Goal: Information Seeking & Learning: Check status

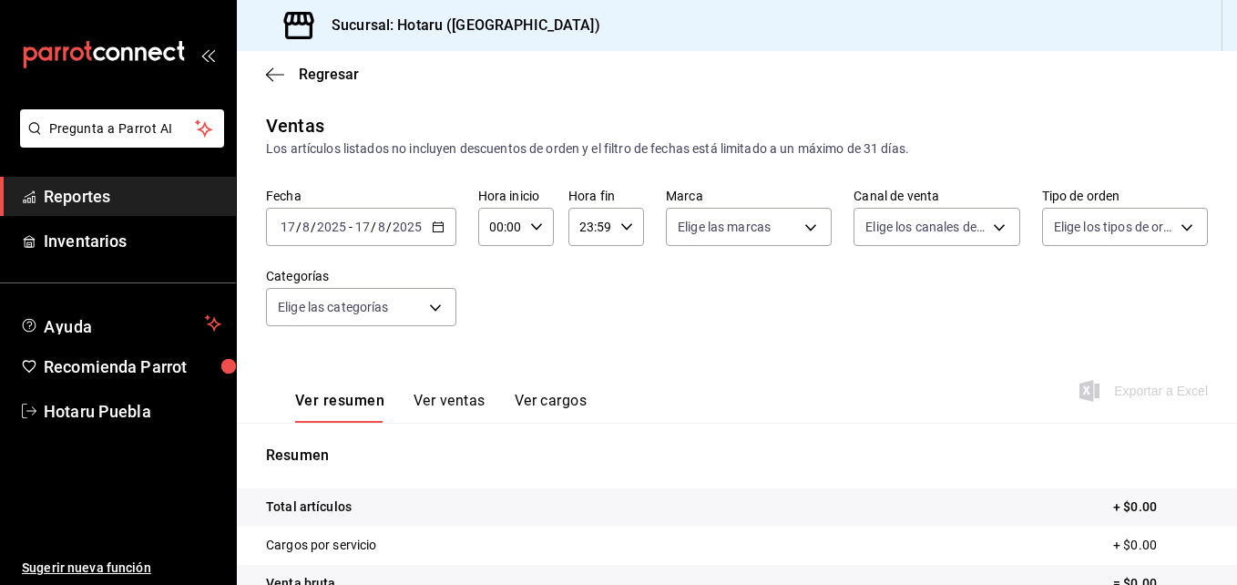
scroll to position [273, 0]
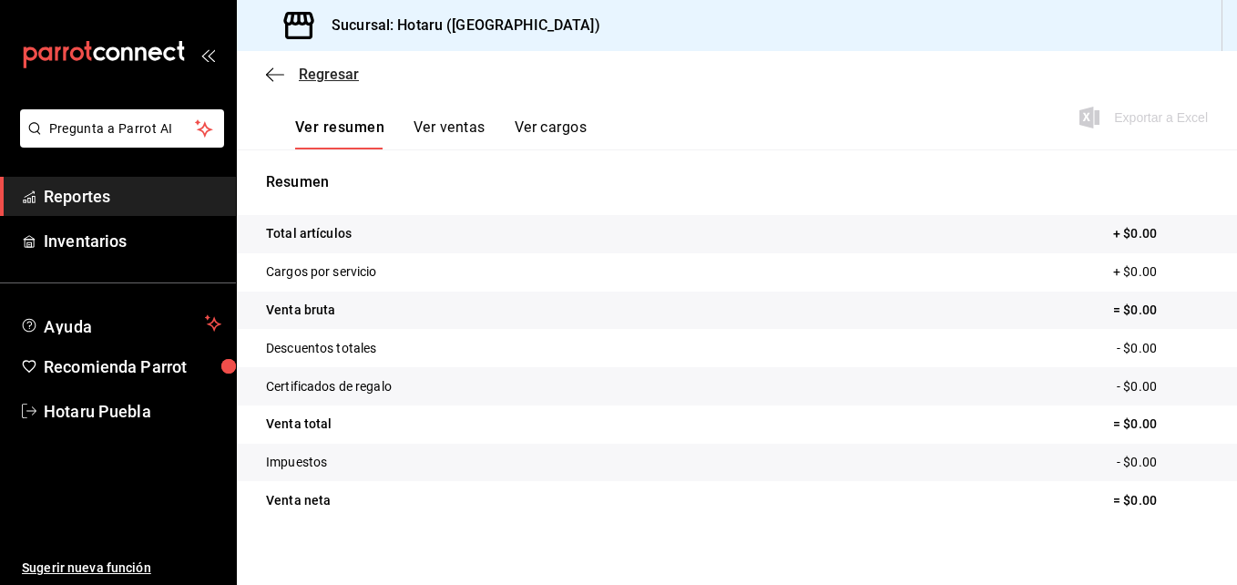
click at [280, 76] on icon "button" at bounding box center [275, 74] width 18 height 16
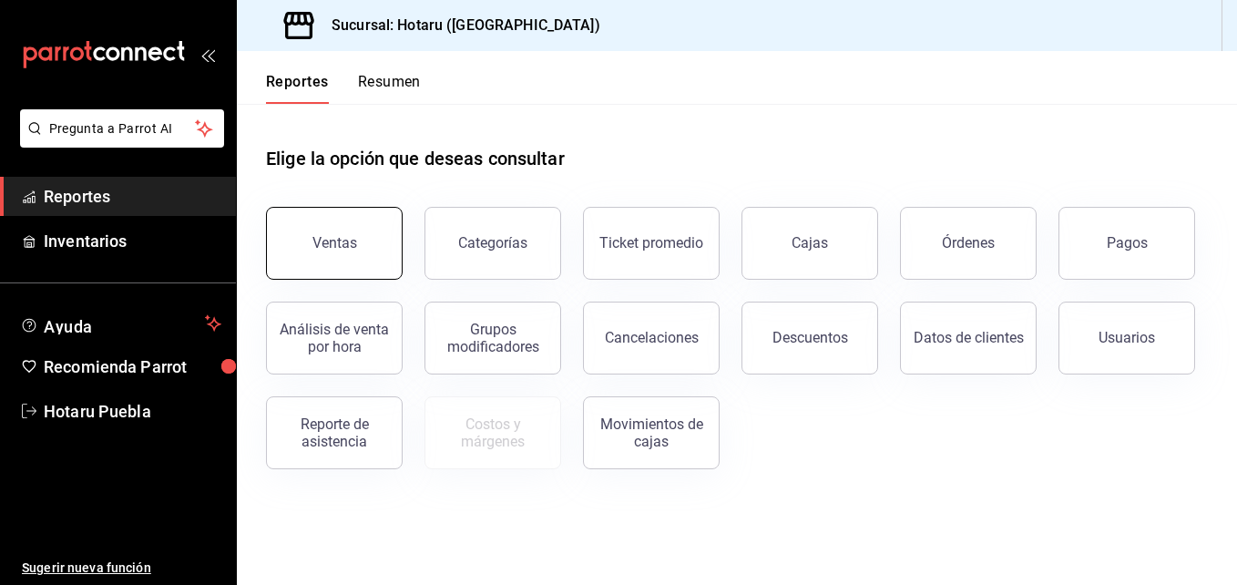
click at [351, 222] on button "Ventas" at bounding box center [334, 243] width 137 height 73
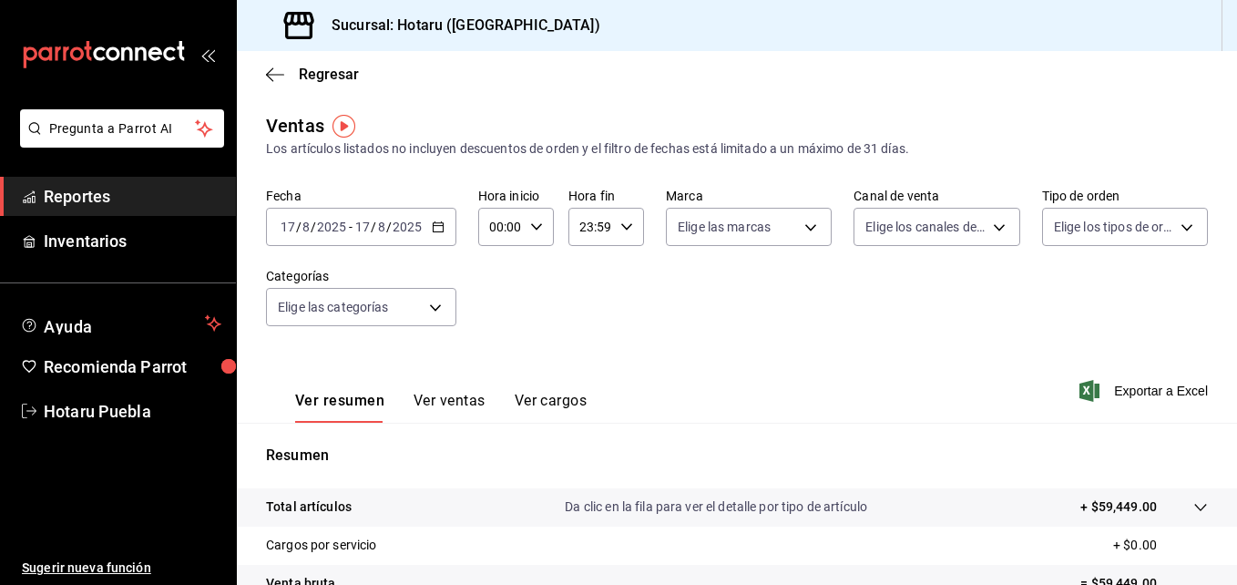
click at [1156, 500] on div at bounding box center [1181, 506] width 51 height 19
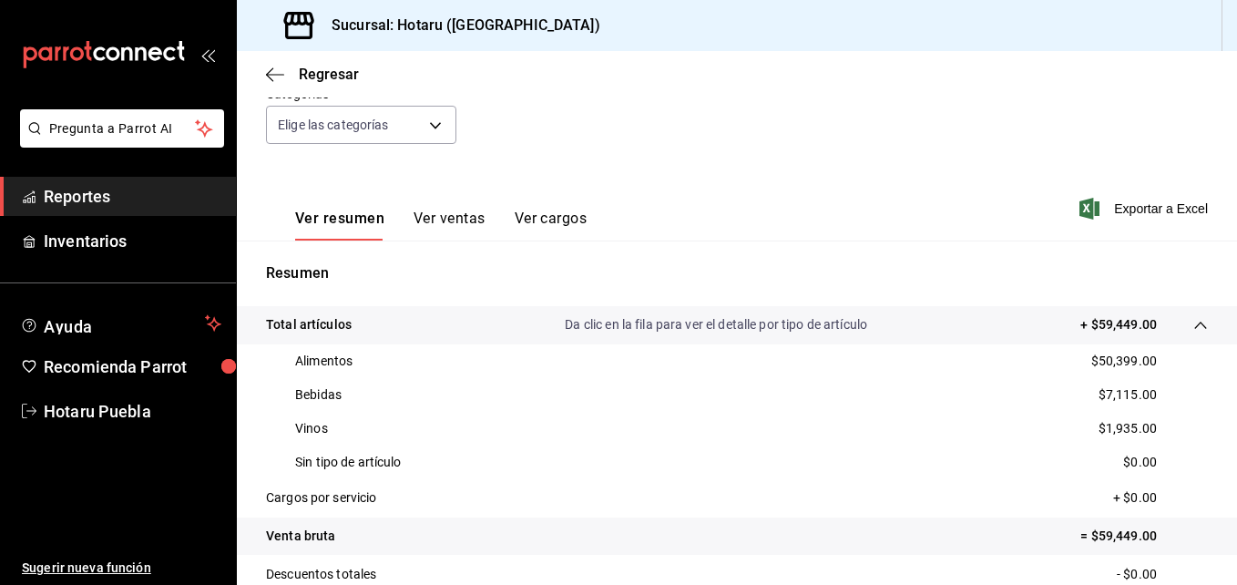
scroll to position [91, 0]
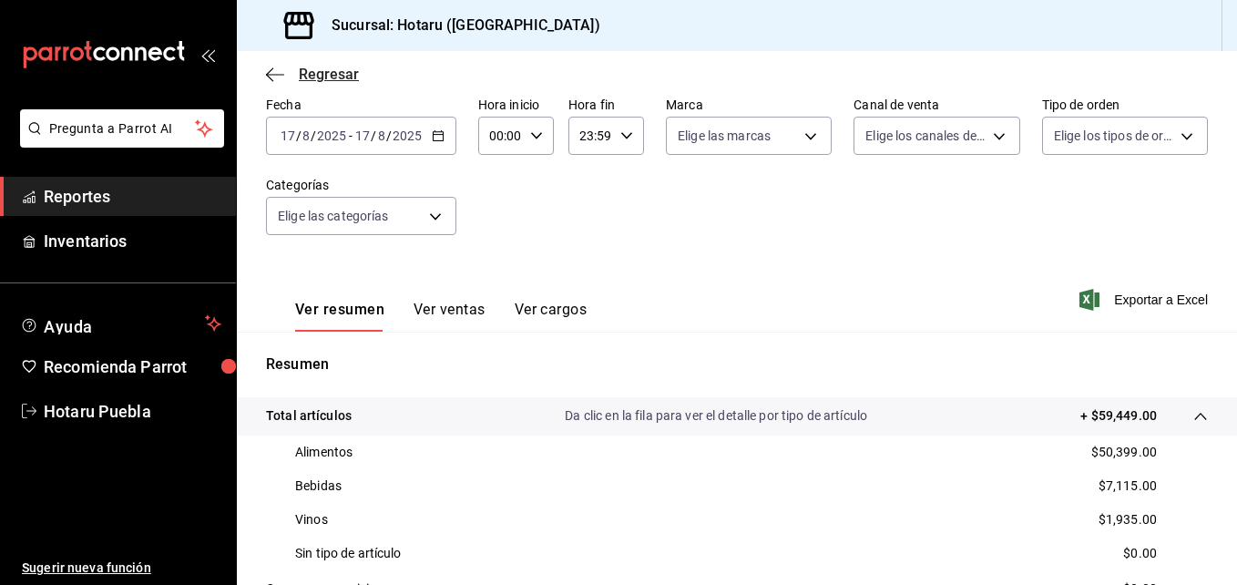
click at [271, 76] on icon "button" at bounding box center [275, 74] width 18 height 16
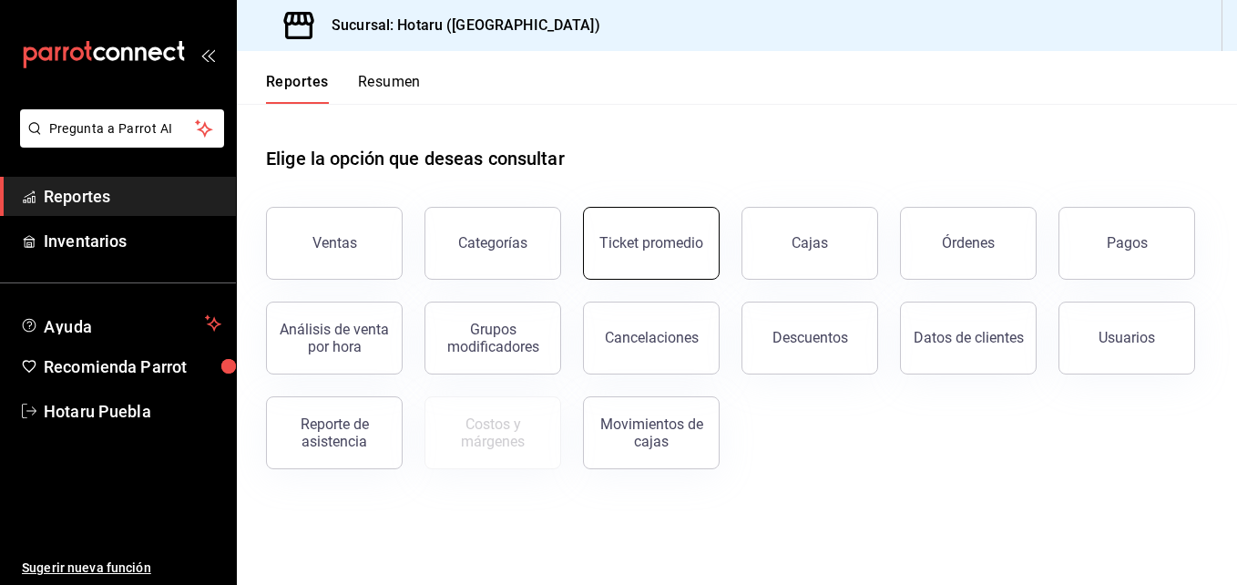
click at [652, 244] on div "Ticket promedio" at bounding box center [651, 242] width 104 height 17
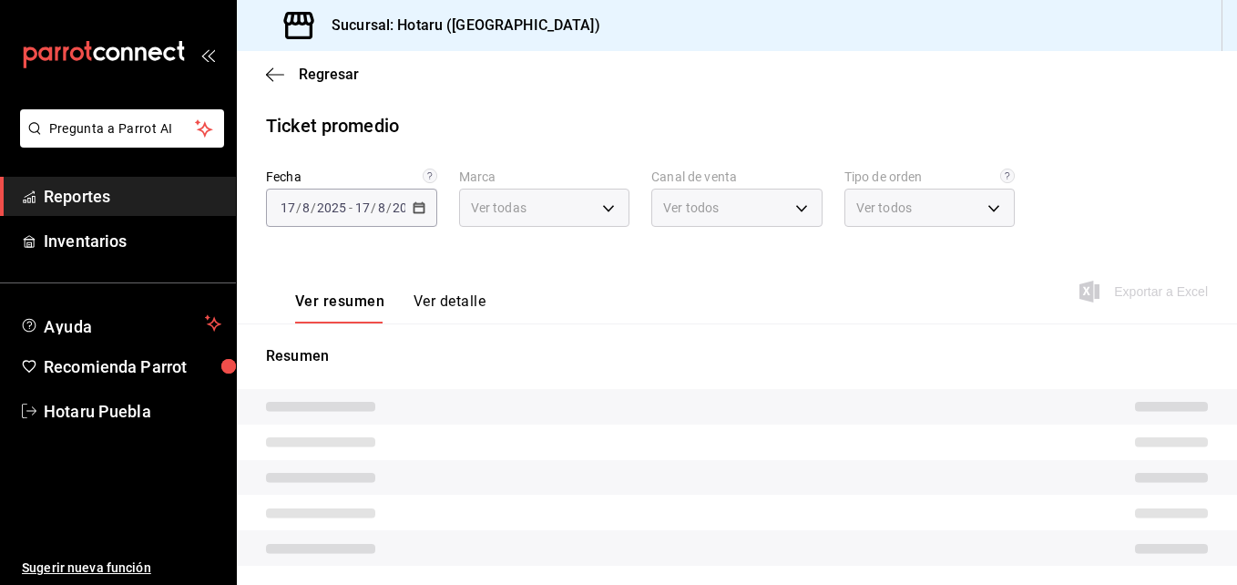
type input "28f2b94b-43d9-4456-ab58-be91b69769b2,f751b40b-1592-4fe9-b0c9-b3cde2f2f566"
type input "PARROT,UBER_EATS,RAPPI,DIDI_FOOD,ONLINE"
type input "fab97e86-f173-400a-9fb3-ec3d756d97d2,cce75506-828c-4b0a-8d3b-bb17af45970c,EXTER…"
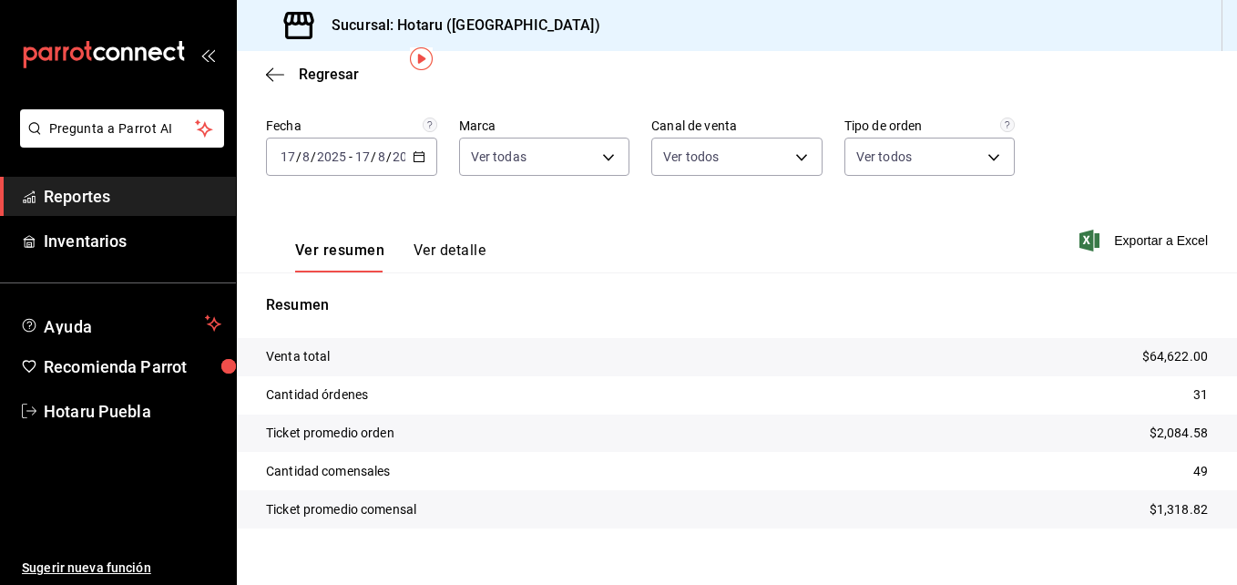
scroll to position [75, 0]
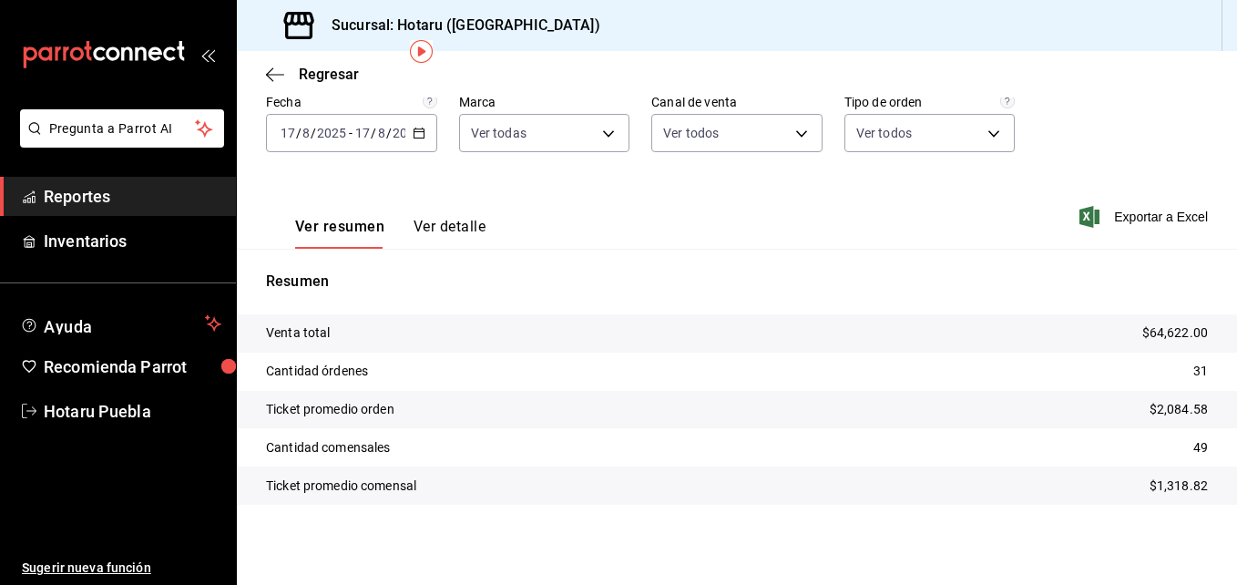
click at [277, 85] on div "Regresar" at bounding box center [737, 74] width 1000 height 46
click at [277, 78] on icon "button" at bounding box center [275, 74] width 18 height 16
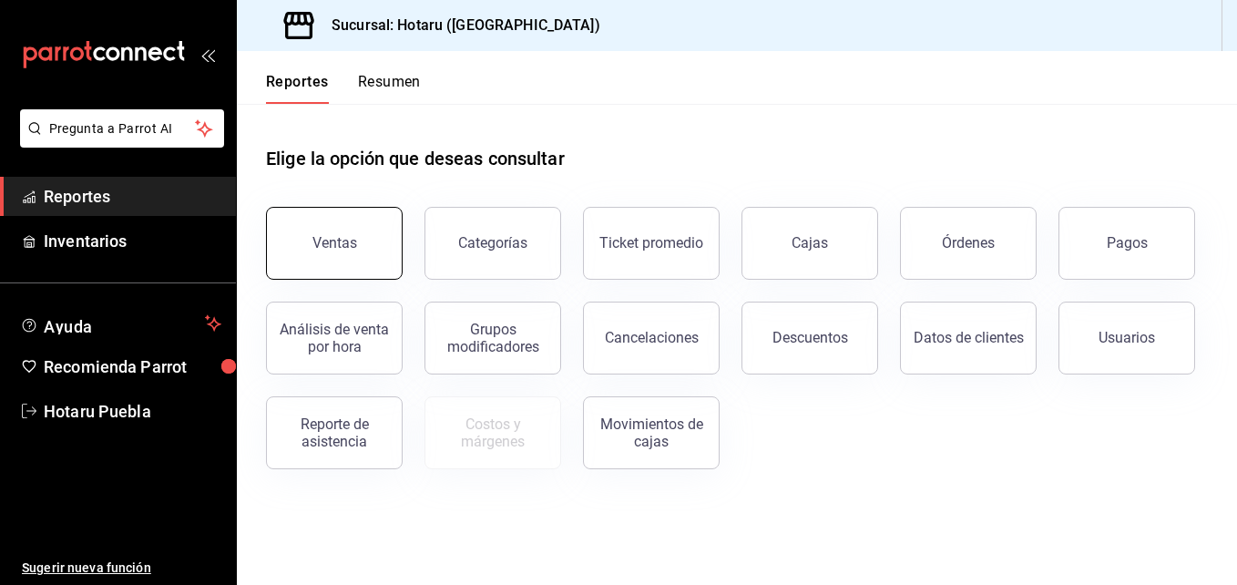
click at [343, 268] on button "Ventas" at bounding box center [334, 243] width 137 height 73
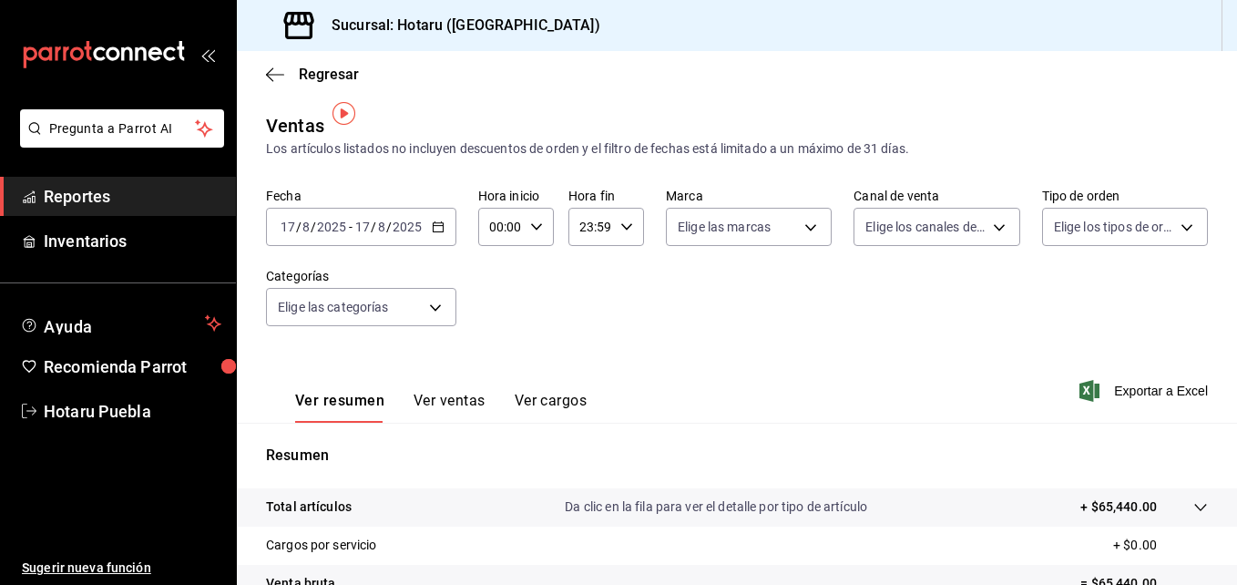
scroll to position [91, 0]
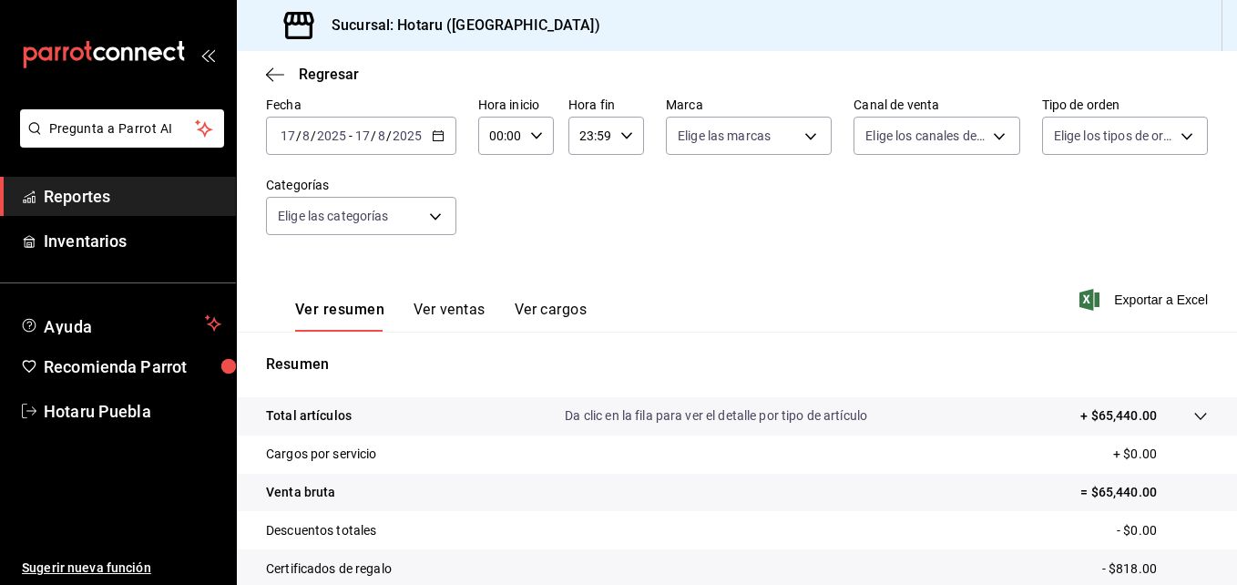
click at [1193, 413] on icon at bounding box center [1200, 416] width 15 height 15
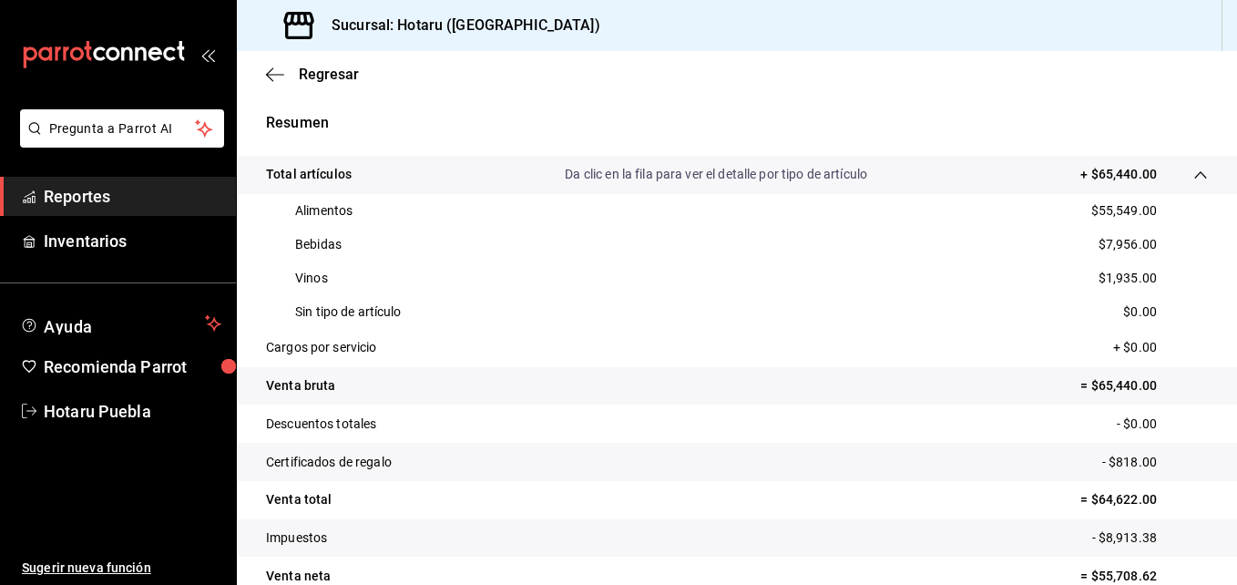
scroll to position [364, 0]
